Goal: Task Accomplishment & Management: Manage account settings

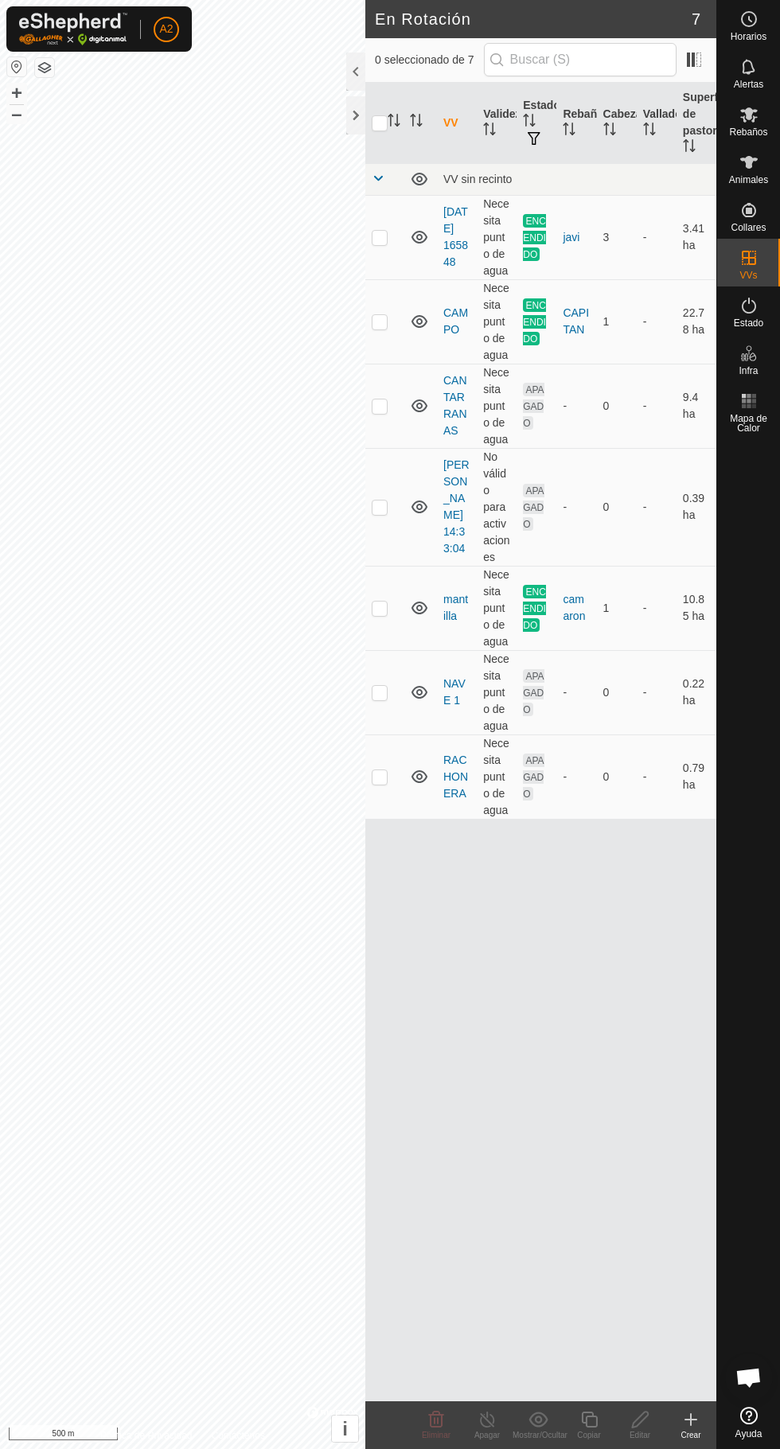
click at [697, 1426] on icon at bounding box center [690, 1419] width 19 height 19
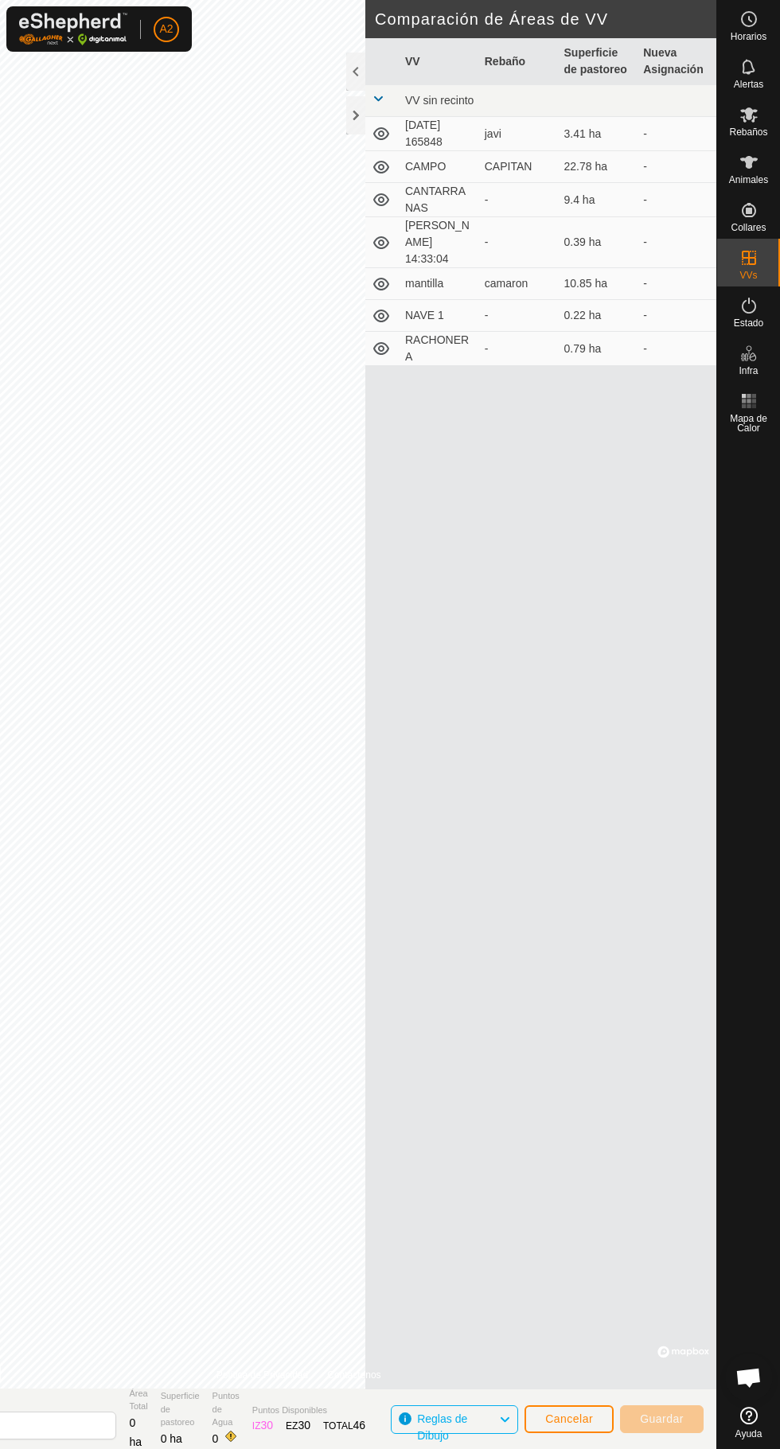
click at [353, 115] on div at bounding box center [355, 115] width 19 height 38
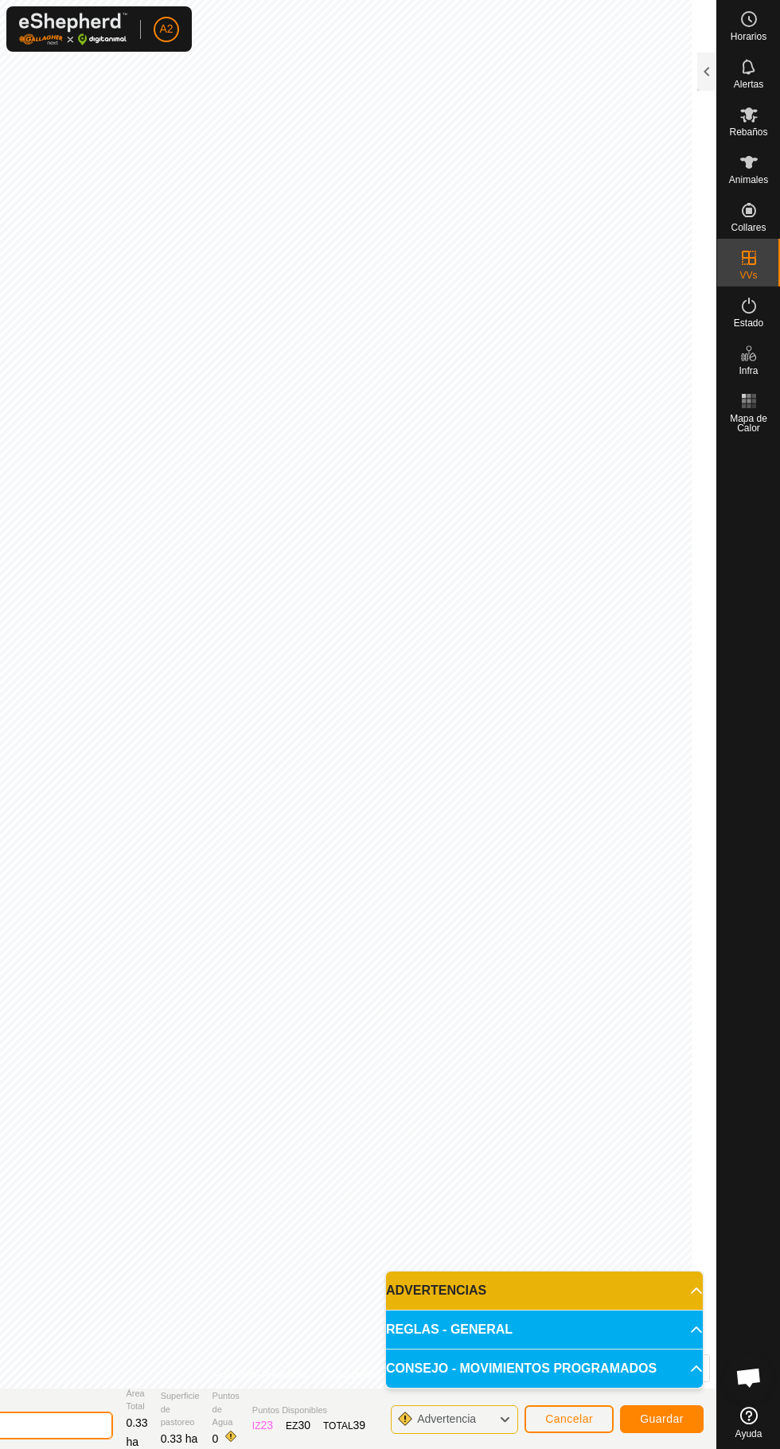
click at [78, 1426] on input "[DATE] 051029" at bounding box center [1, 1426] width 223 height 28
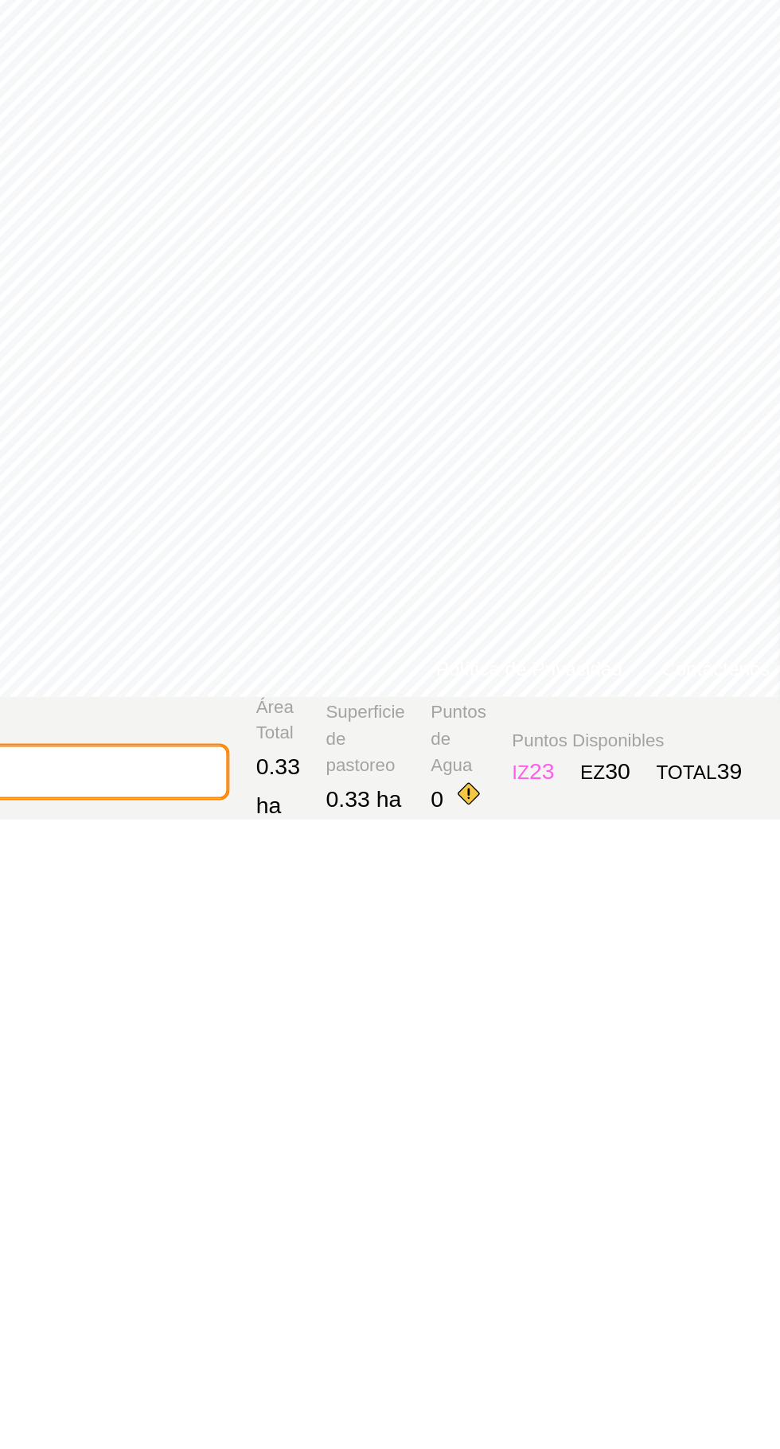
type input "2"
type input "[PERSON_NAME]"
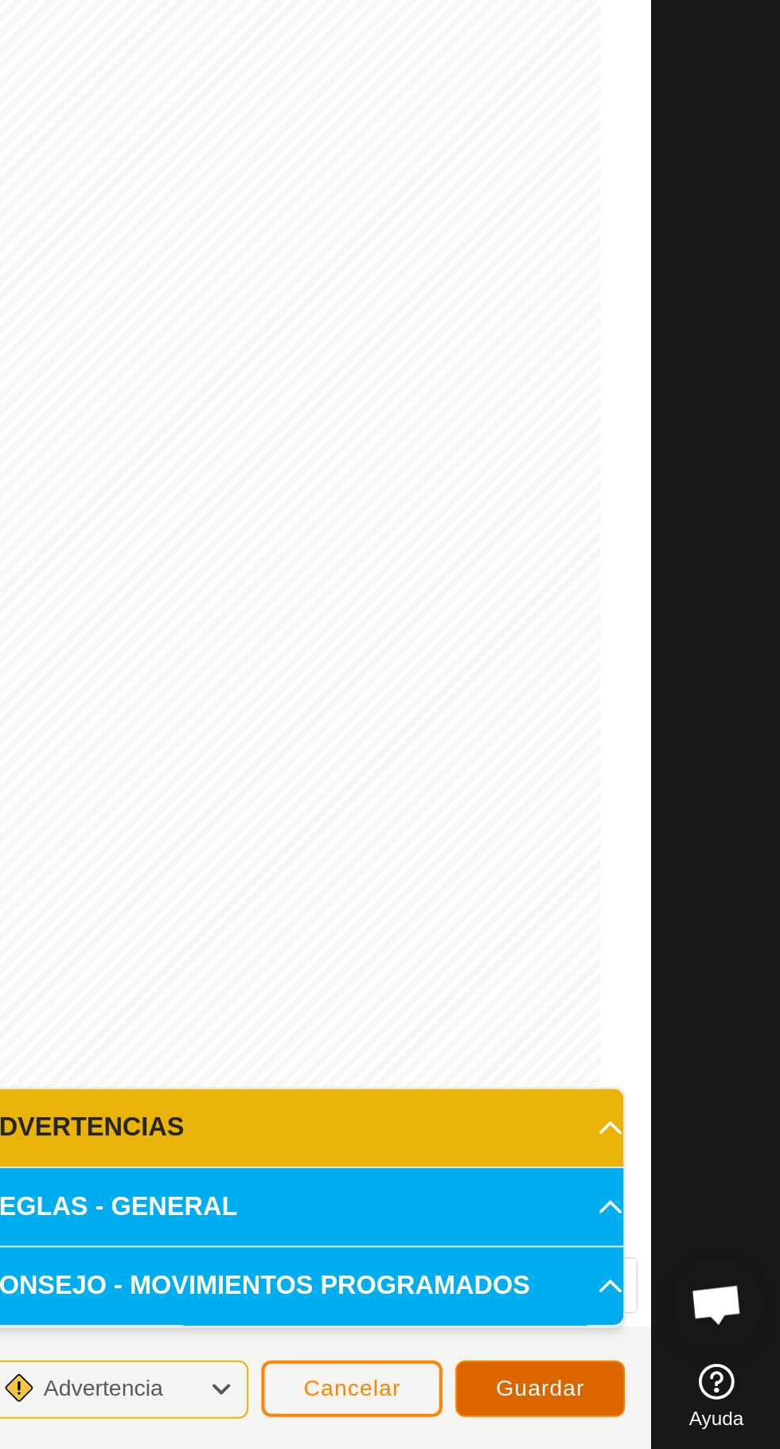
click at [672, 1420] on span "Guardar" at bounding box center [662, 1419] width 44 height 13
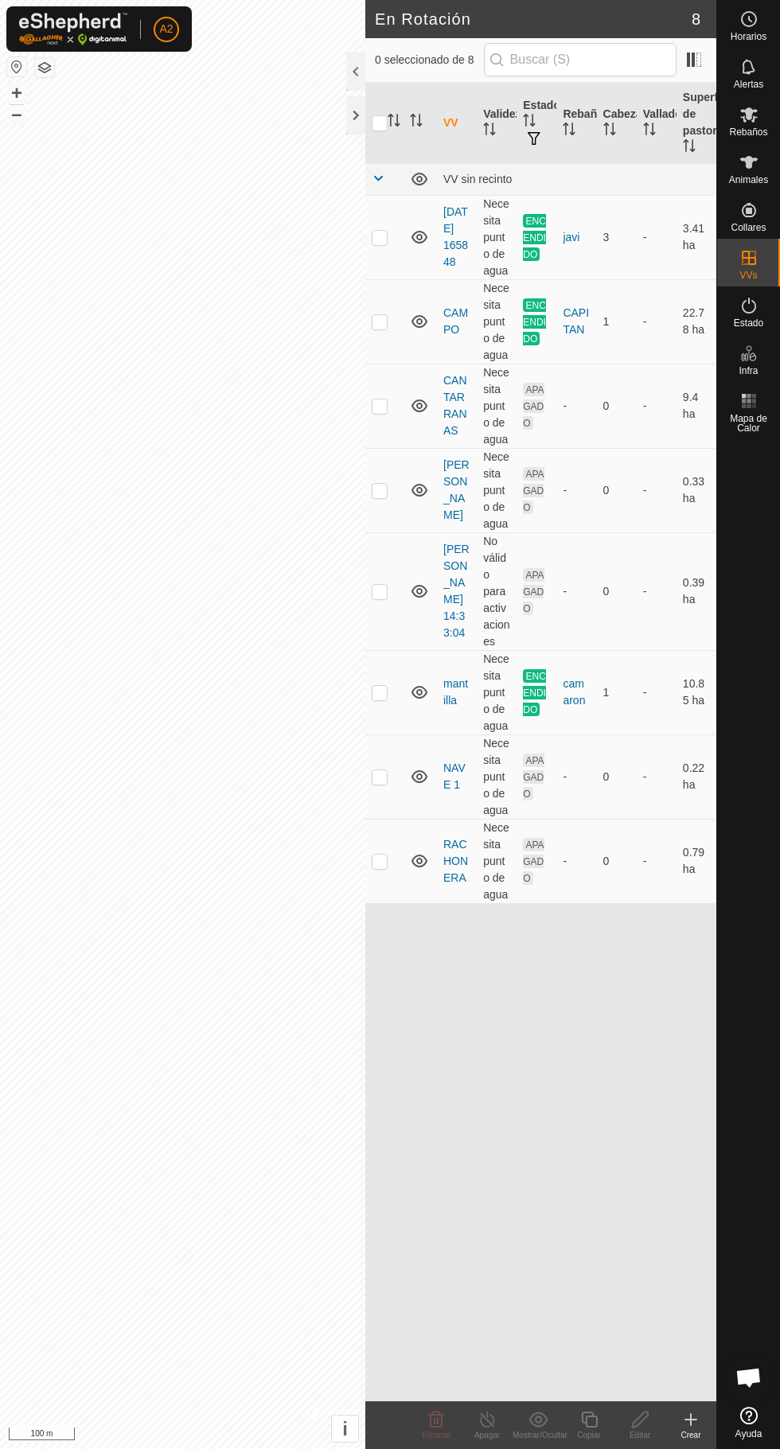
click at [358, 120] on div at bounding box center [355, 115] width 19 height 38
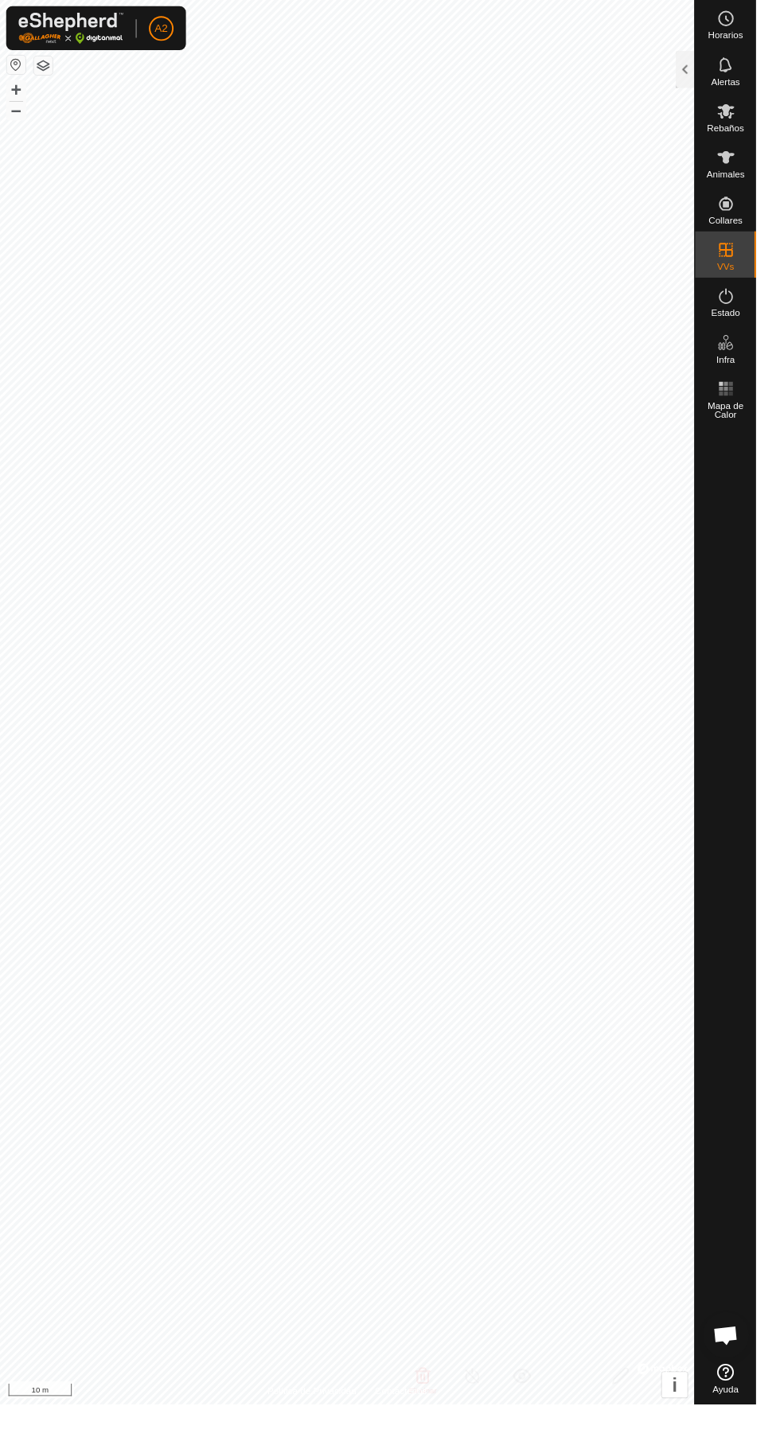
click at [758, 287] on div "Estado" at bounding box center [748, 311] width 63 height 48
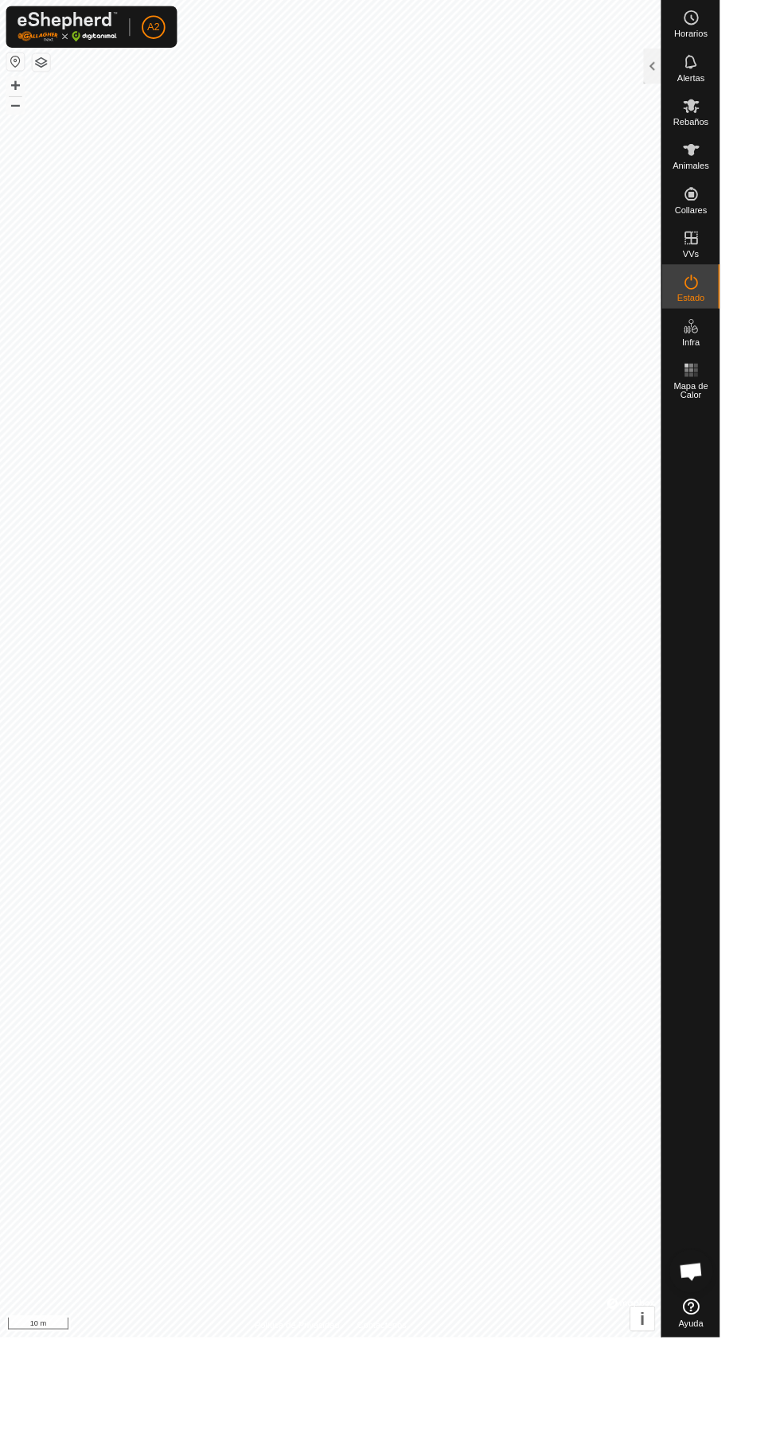
click at [710, 69] on div at bounding box center [706, 72] width 19 height 38
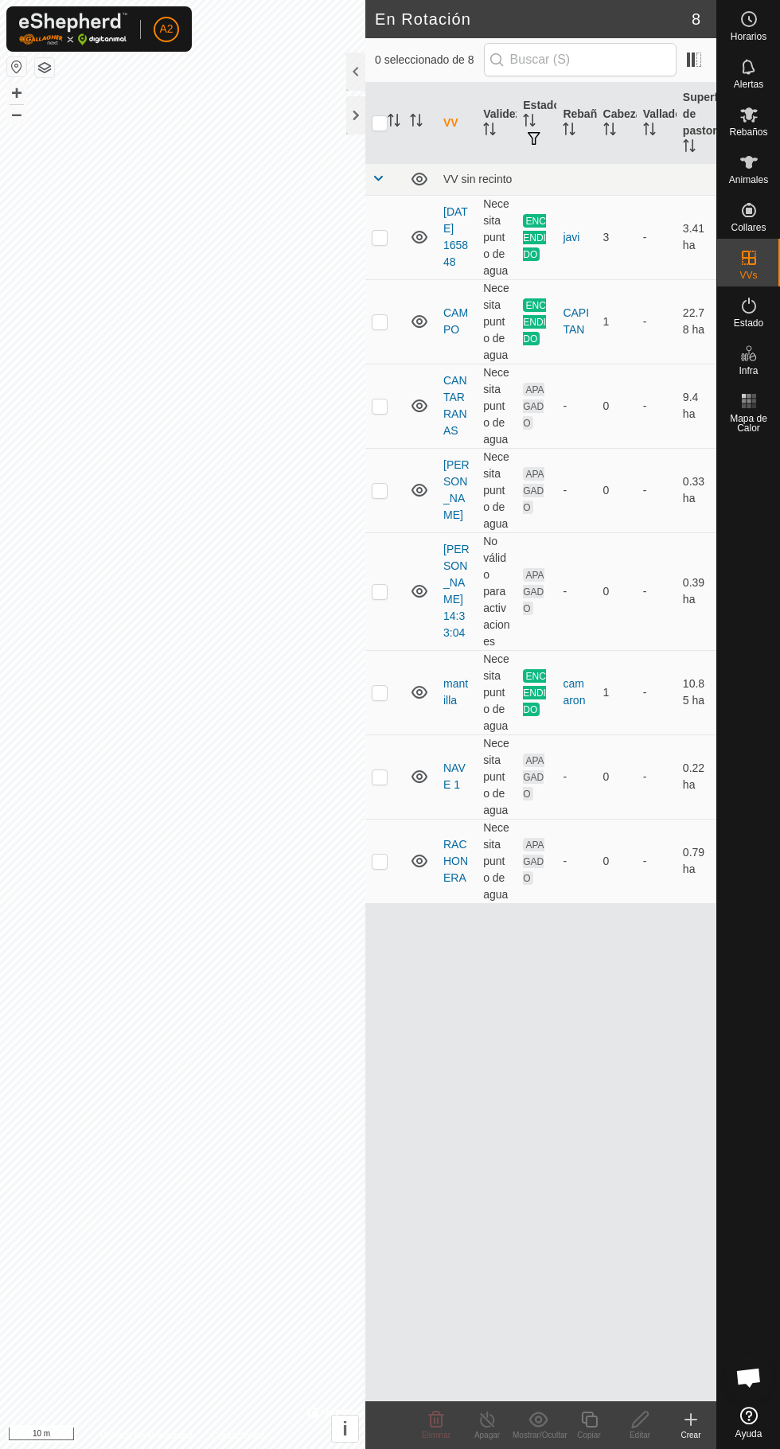
click at [671, 1428] on create-svg-icon at bounding box center [690, 1419] width 51 height 19
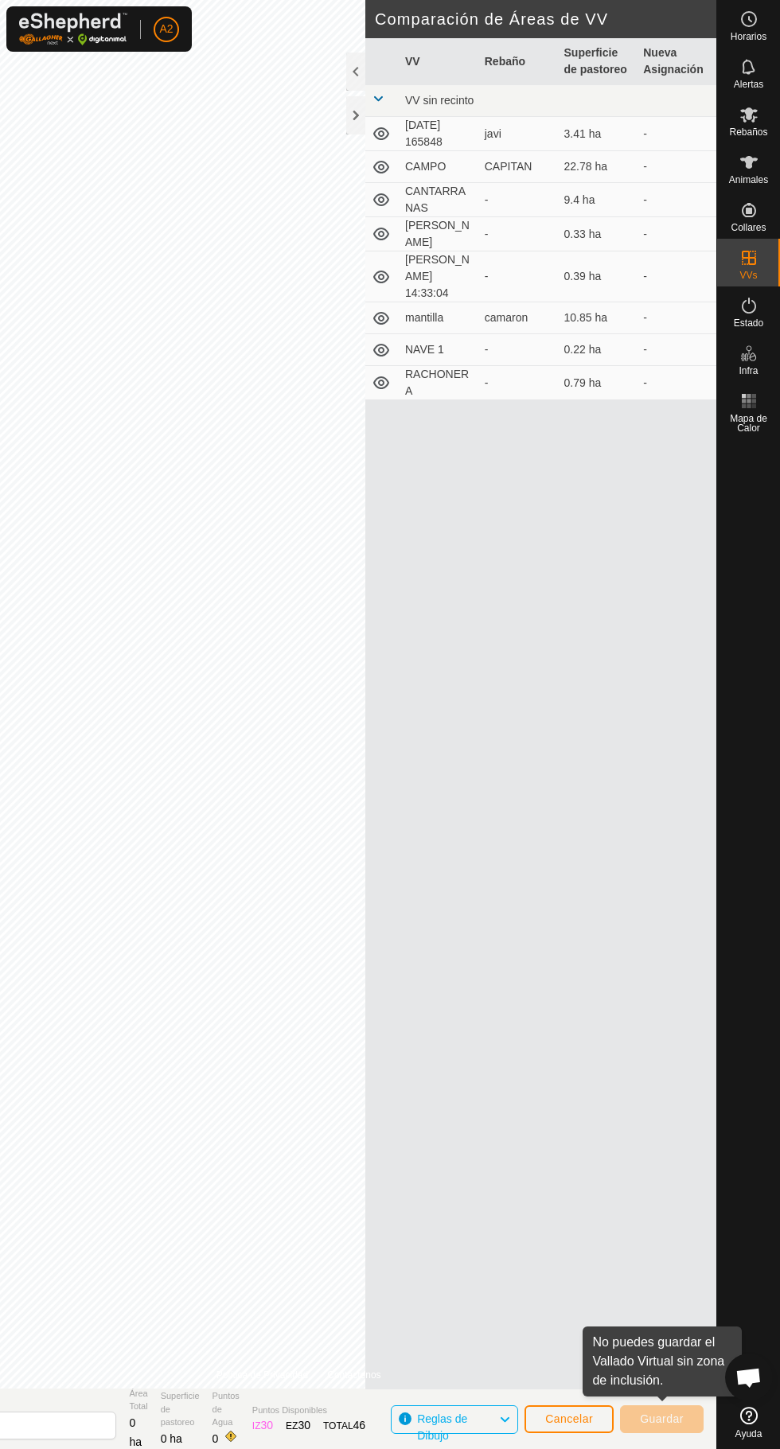
click at [357, 119] on div at bounding box center [355, 115] width 19 height 38
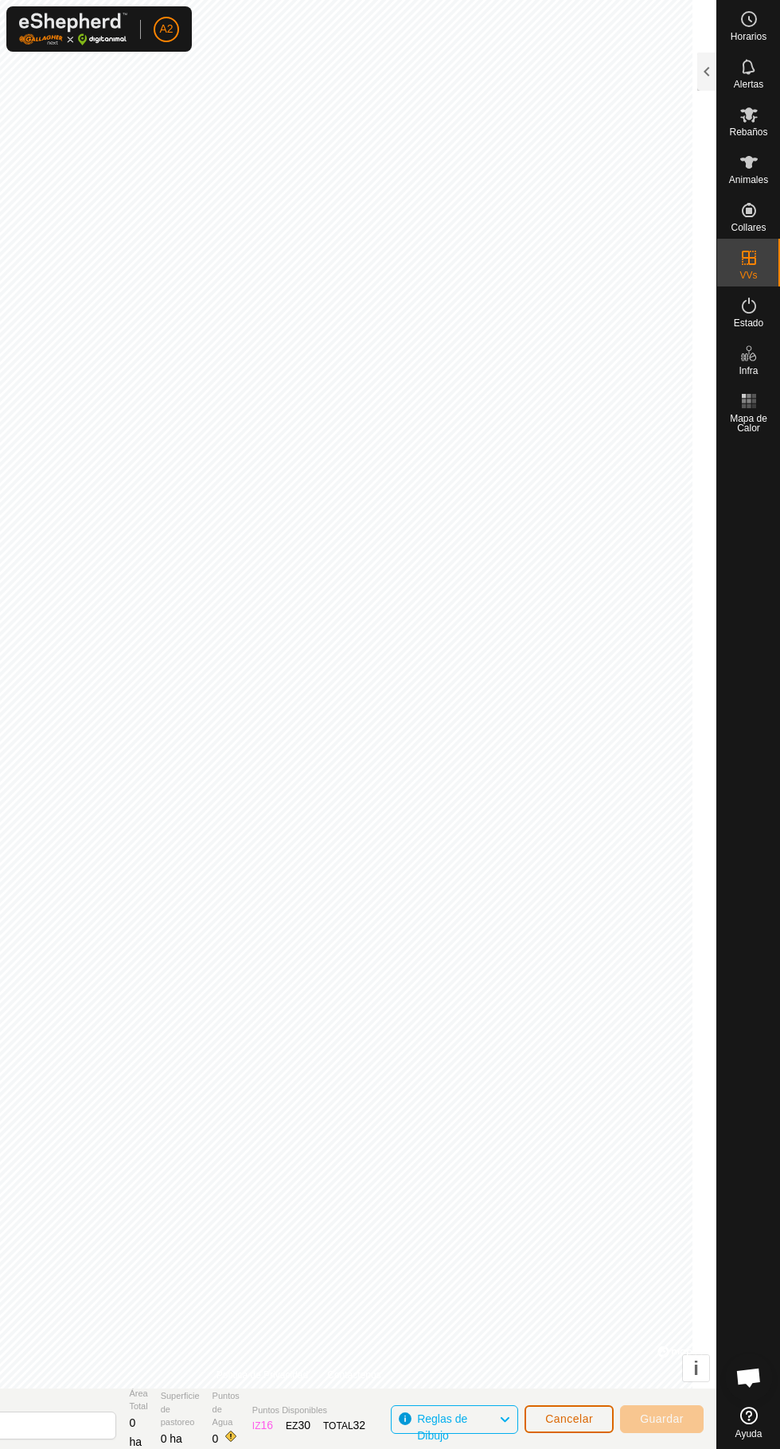
click at [577, 1418] on span "Cancelar" at bounding box center [569, 1419] width 48 height 13
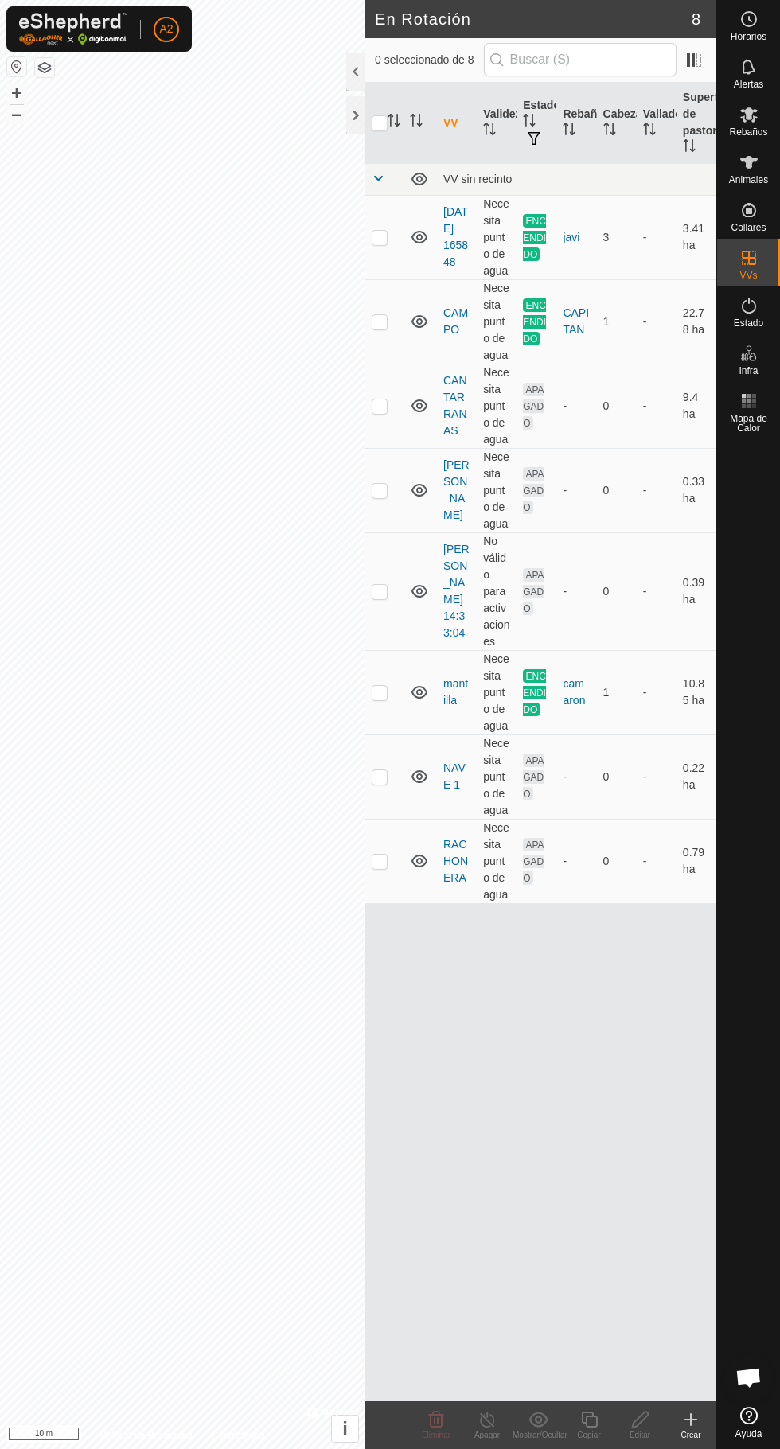
click at [687, 1428] on icon at bounding box center [690, 1419] width 19 height 19
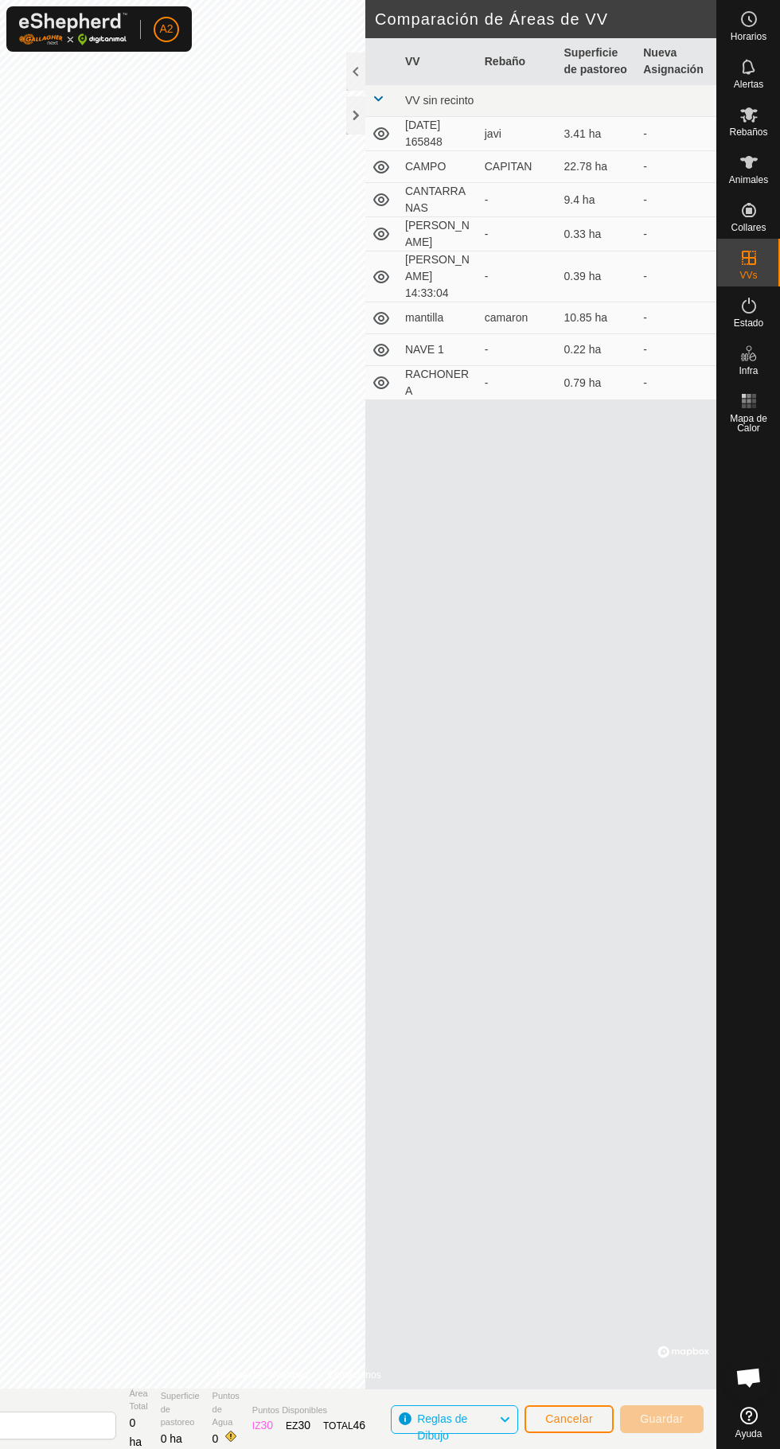
click at [361, 120] on div at bounding box center [355, 115] width 19 height 38
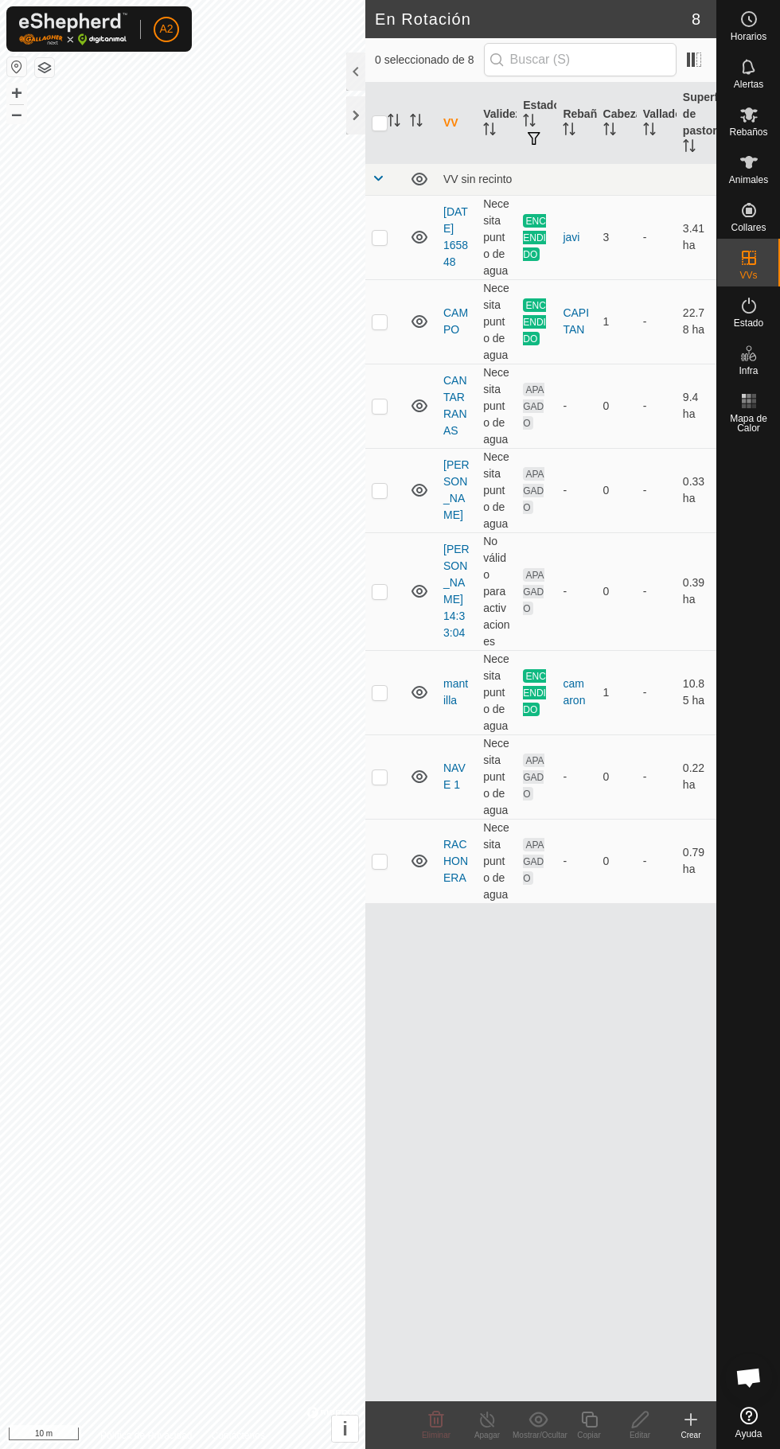
click at [691, 1420] on icon at bounding box center [690, 1420] width 11 height 0
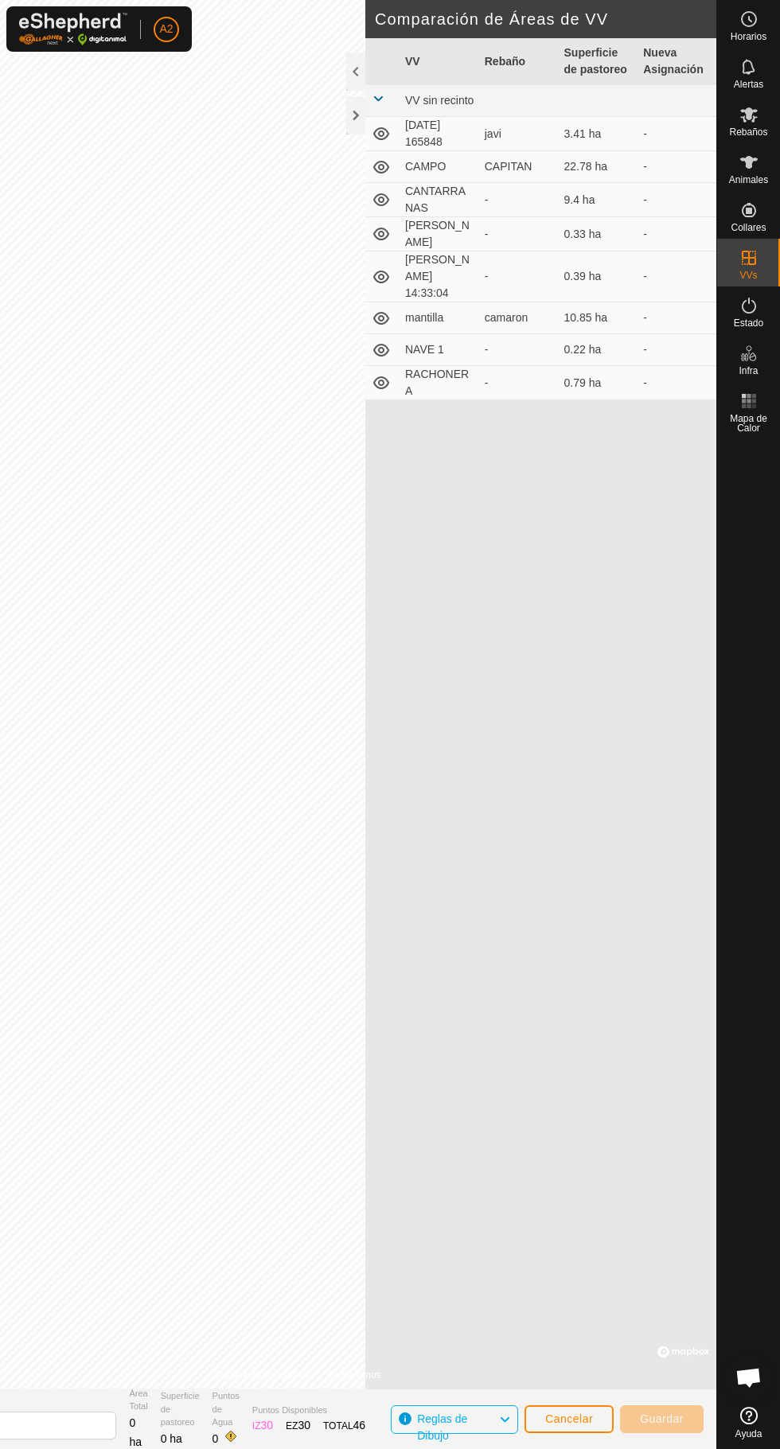
click at [355, 116] on div at bounding box center [355, 115] width 19 height 38
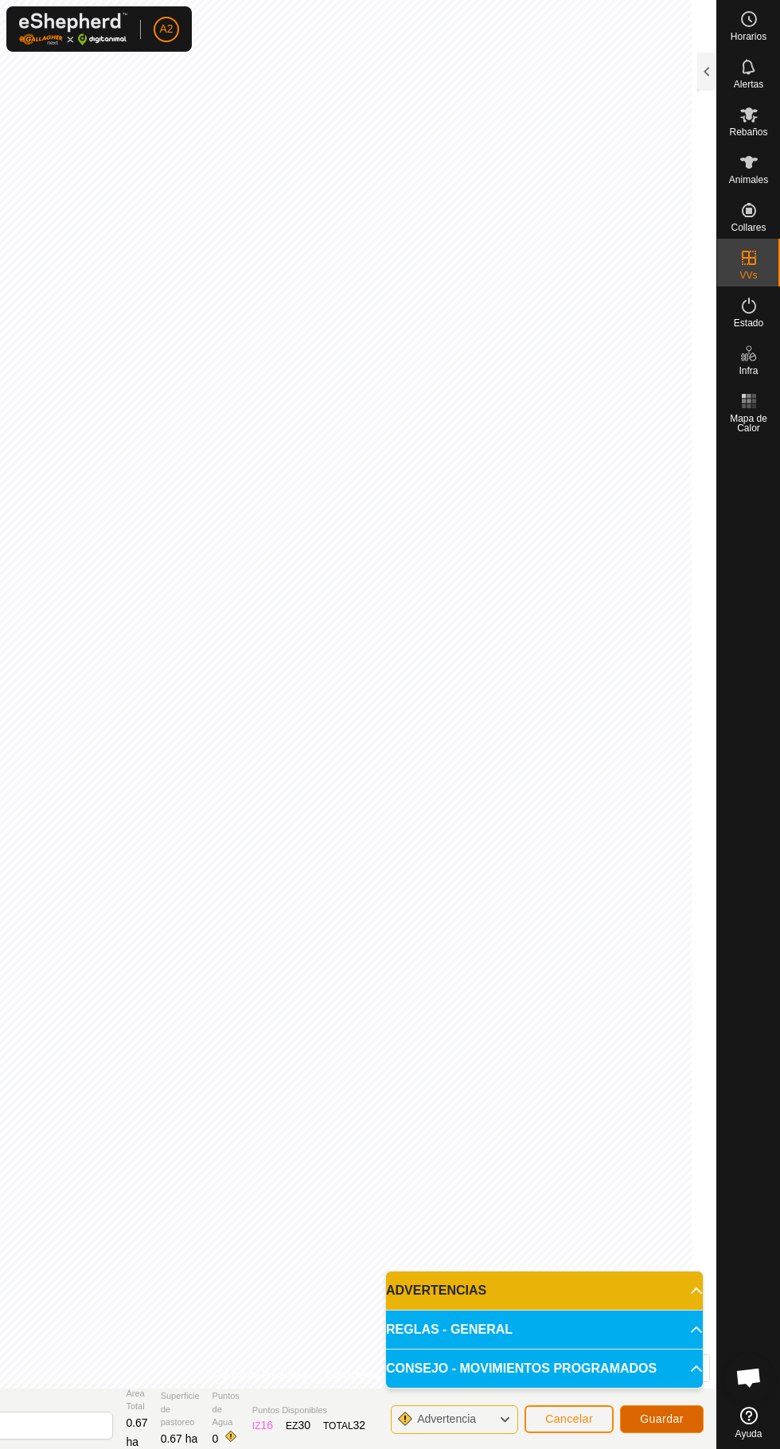
click at [653, 1428] on button "Guardar" at bounding box center [662, 1420] width 84 height 28
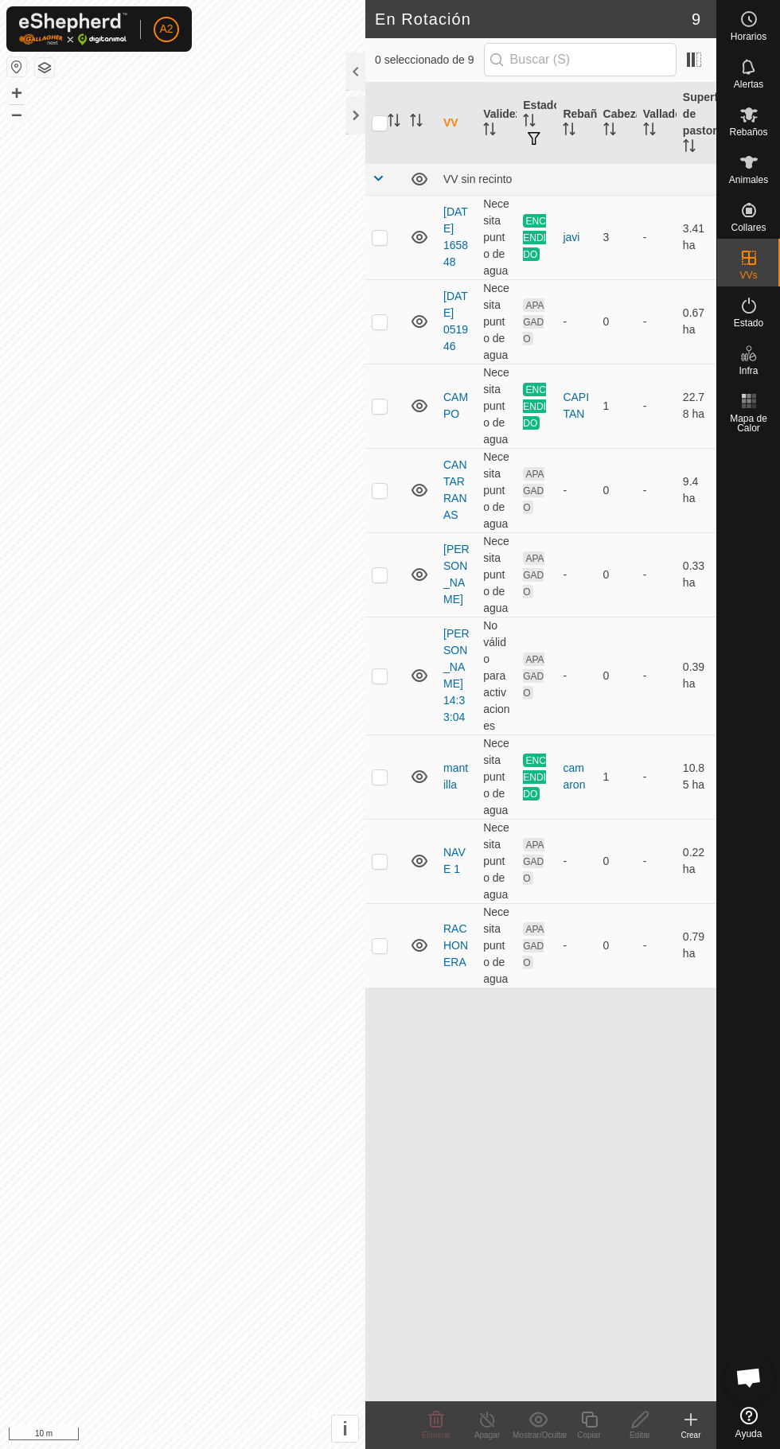
click at [382, 327] on p-checkbox at bounding box center [380, 321] width 16 height 13
checkbox input "true"
click at [638, 1419] on icon at bounding box center [640, 1419] width 20 height 19
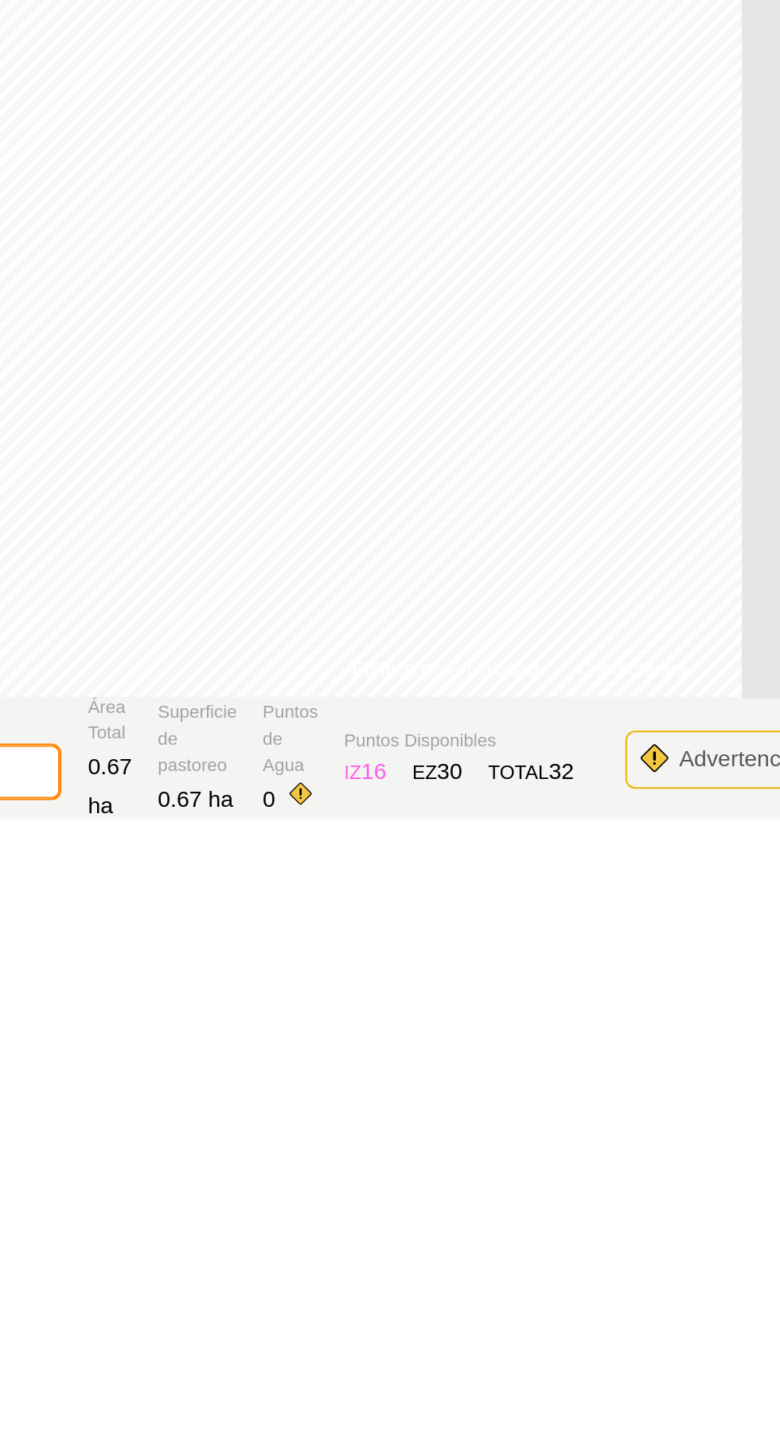
type input "2"
type input "Cementerio"
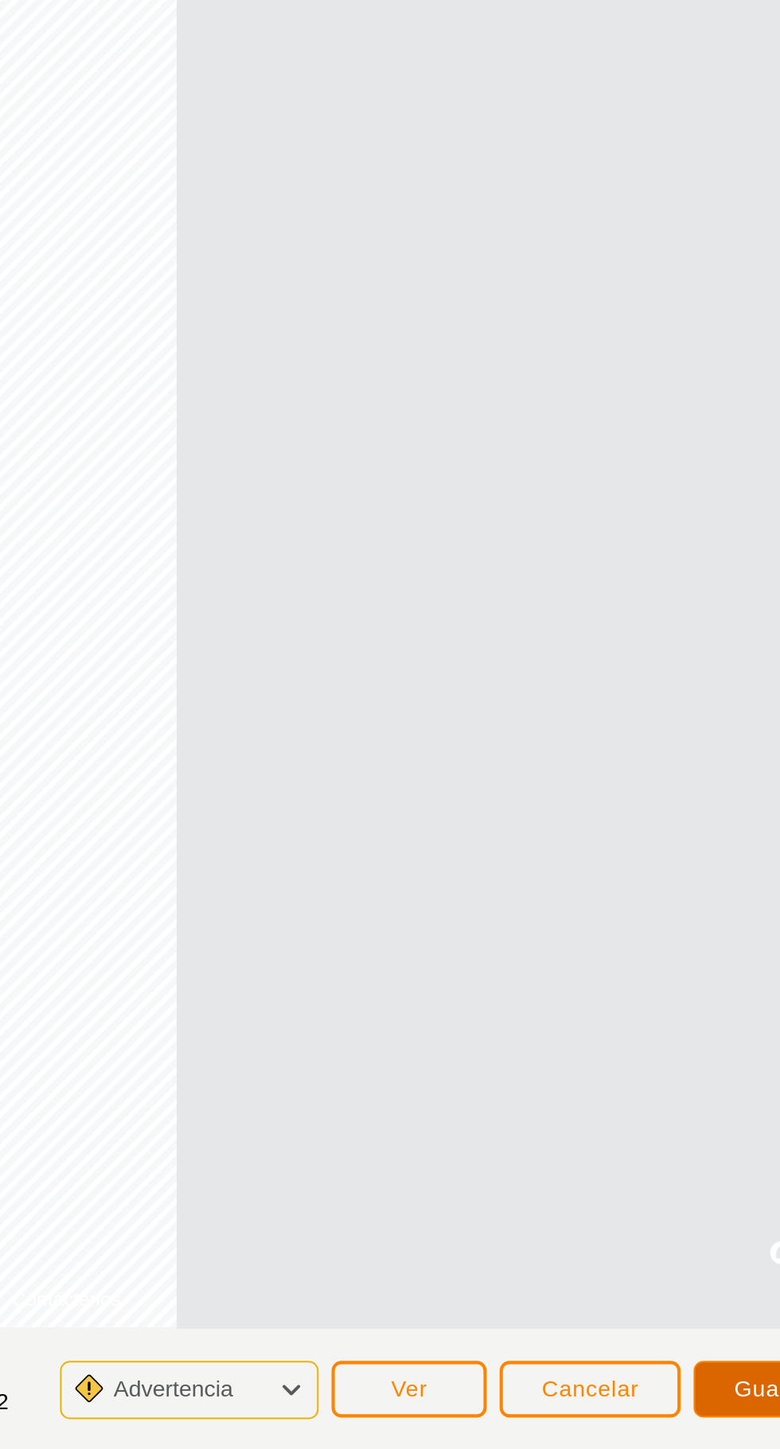
click at [661, 1418] on span "Guardar" at bounding box center [662, 1419] width 44 height 13
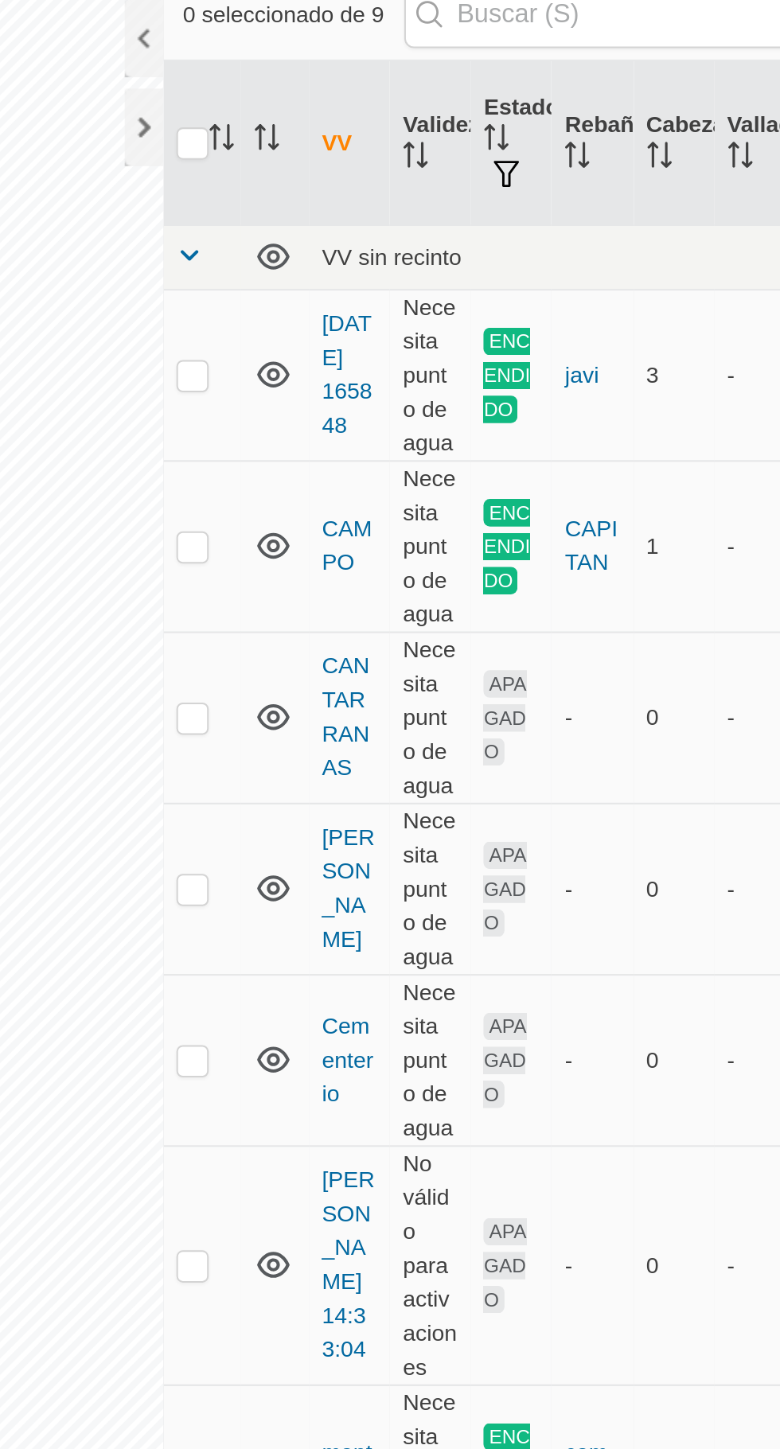
click at [346, 117] on div at bounding box center [355, 115] width 19 height 38
